Goal: Information Seeking & Learning: Learn about a topic

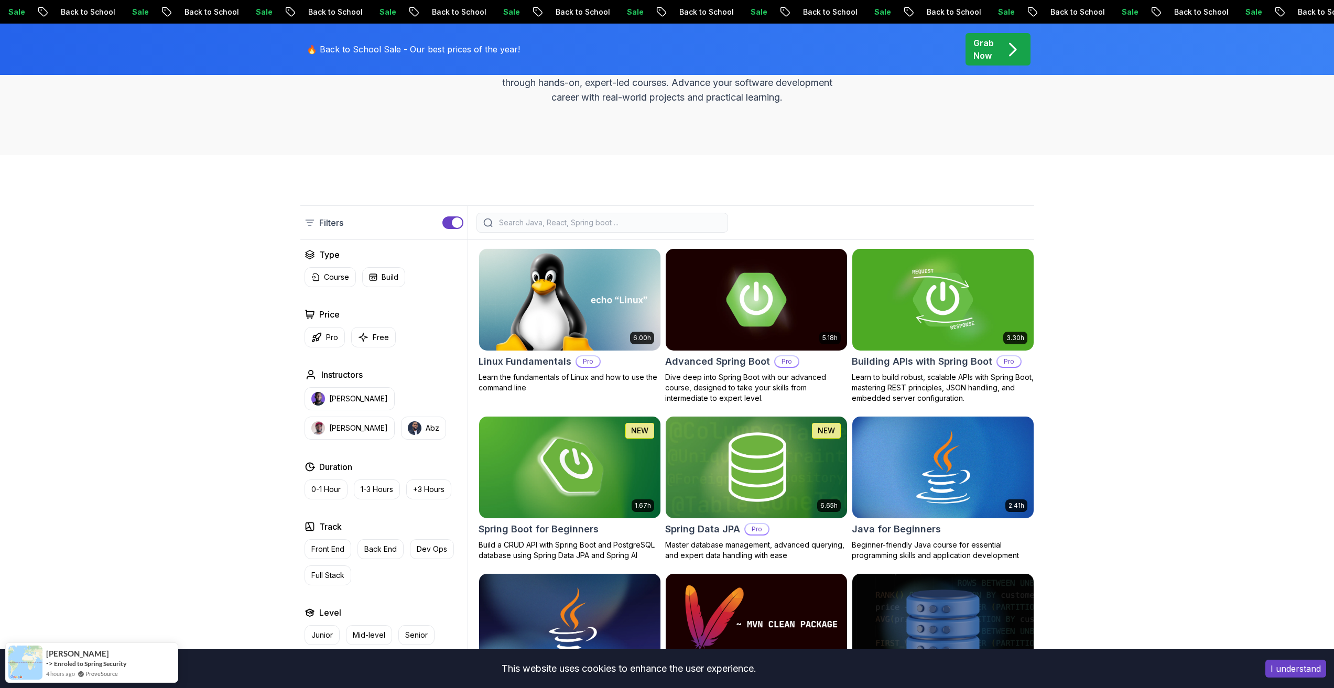
scroll to position [157, 0]
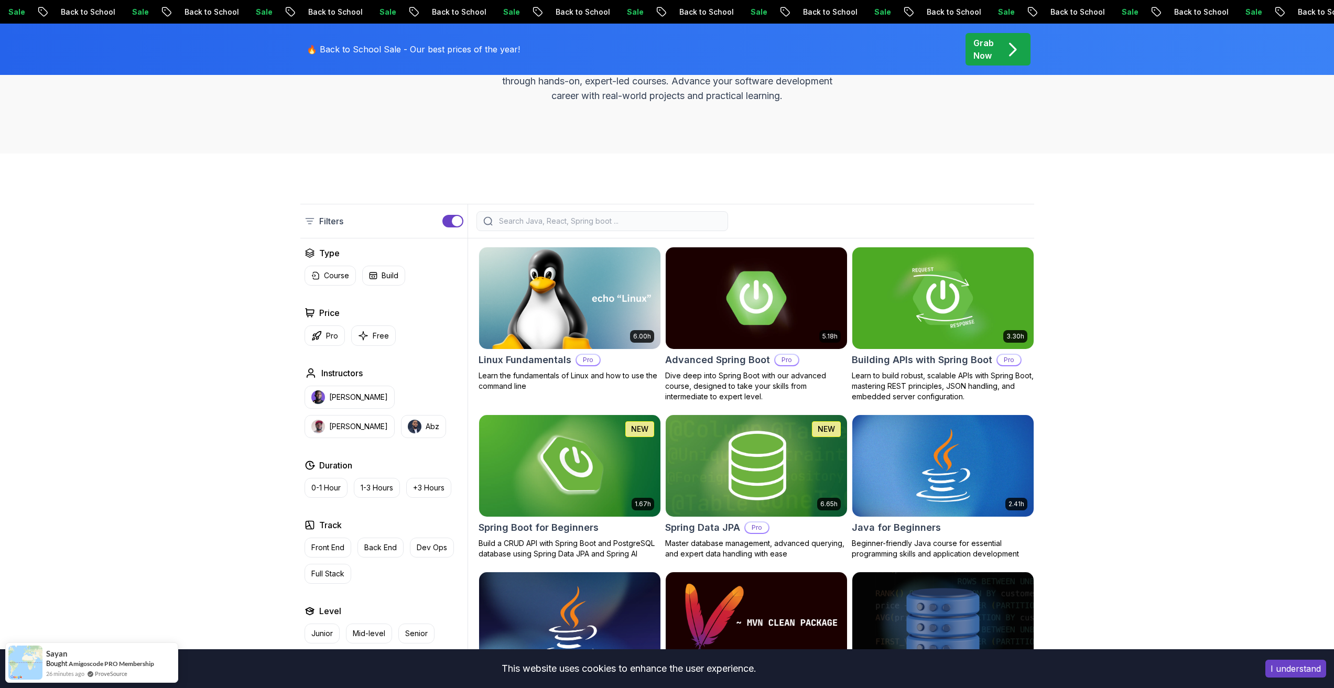
click at [604, 281] on img at bounding box center [569, 298] width 190 height 106
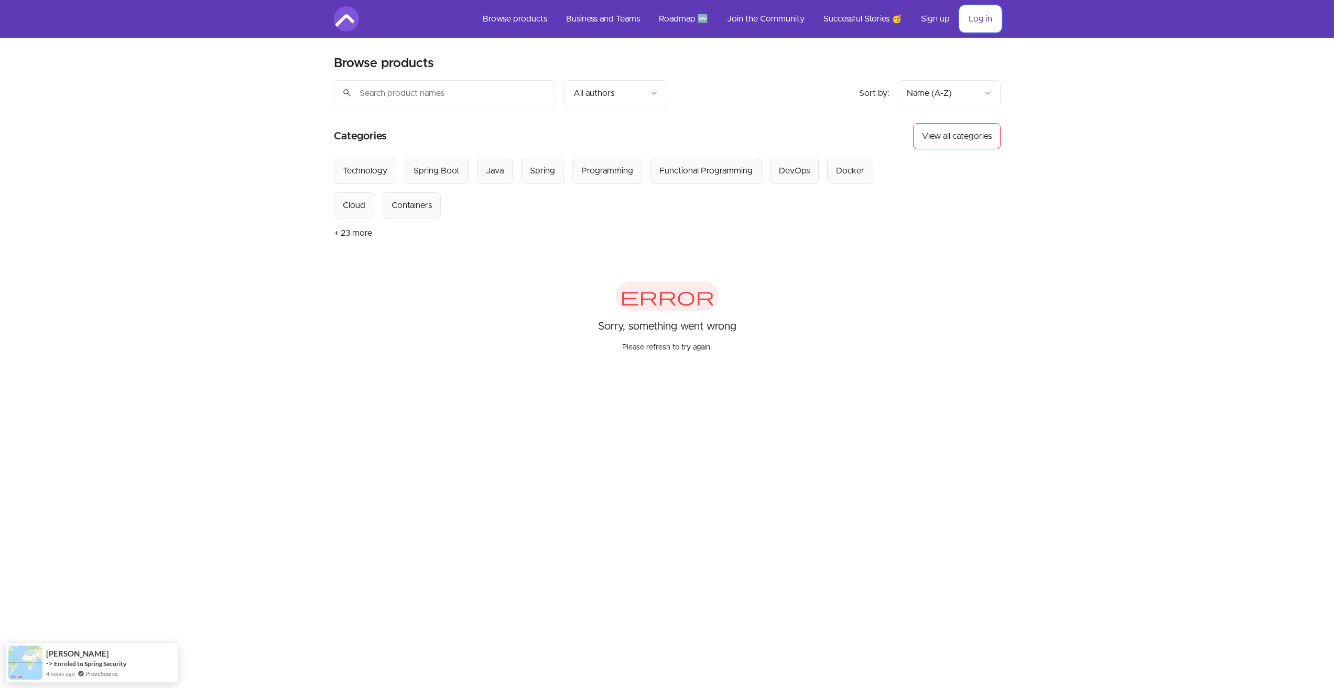
click at [974, 17] on link "Log in" at bounding box center [980, 18] width 40 height 25
